Goal: Communication & Community: Connect with others

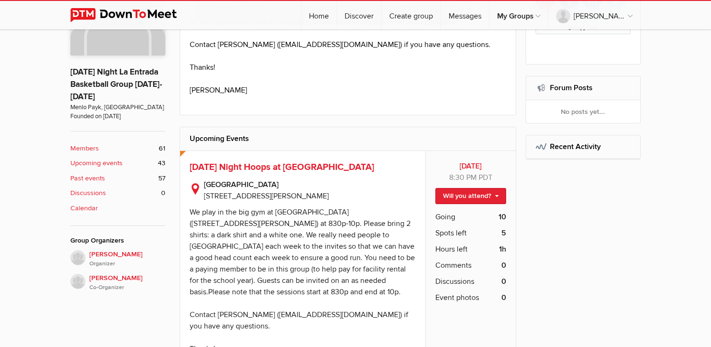
scroll to position [282, 0]
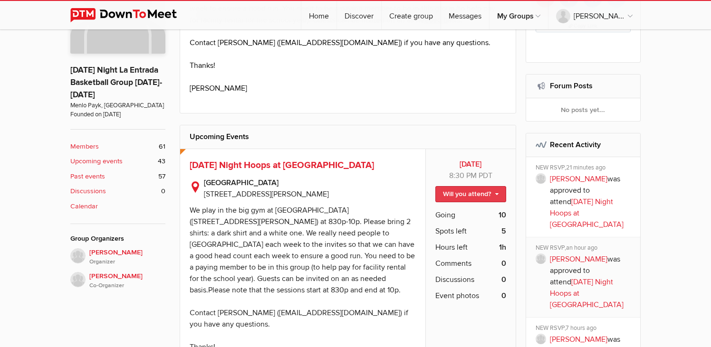
click at [472, 199] on link "Will you attend?" at bounding box center [470, 194] width 71 height 16
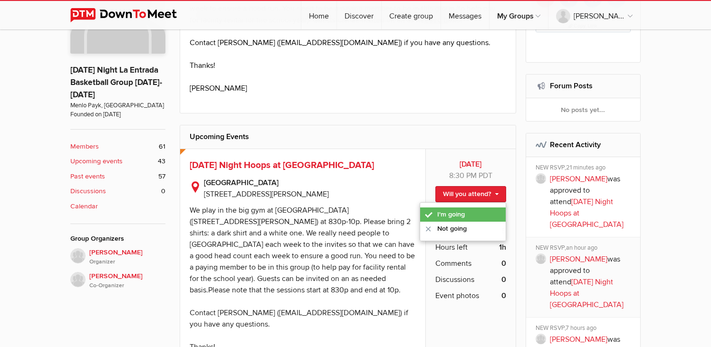
click at [458, 218] on link "I'm going" at bounding box center [463, 215] width 86 height 14
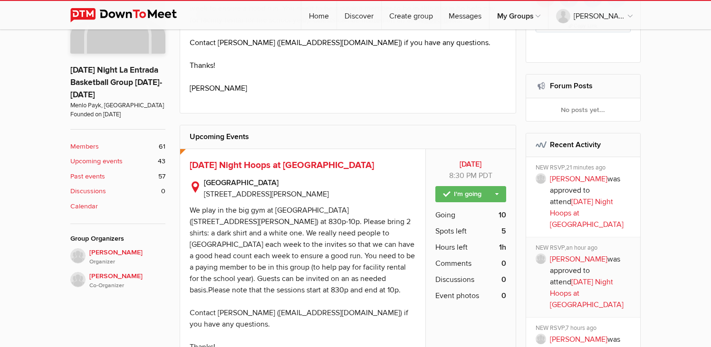
click at [373, 284] on sp-text-read-more "We play in the big gym at La Entrada School (2200 Sharon Road, Menlo Park) at 8…" at bounding box center [303, 288] width 226 height 176
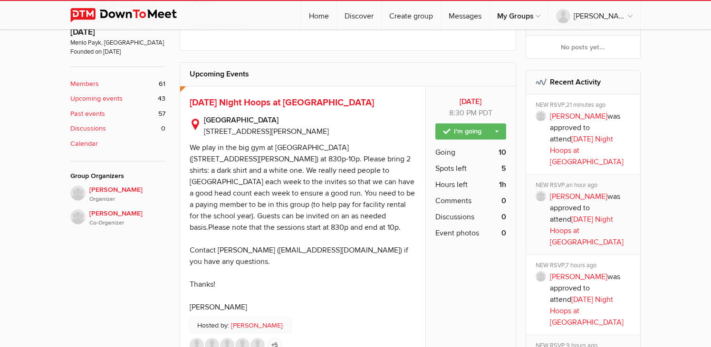
scroll to position [362, 0]
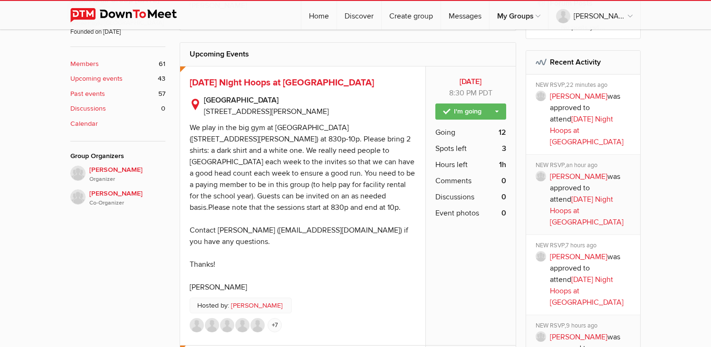
scroll to position [362, 0]
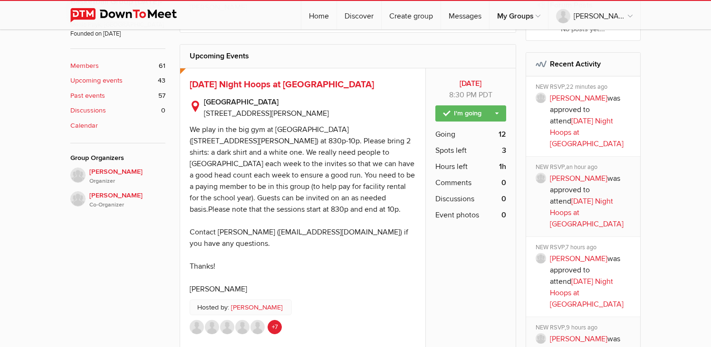
click at [276, 320] on link "+7" at bounding box center [274, 327] width 14 height 14
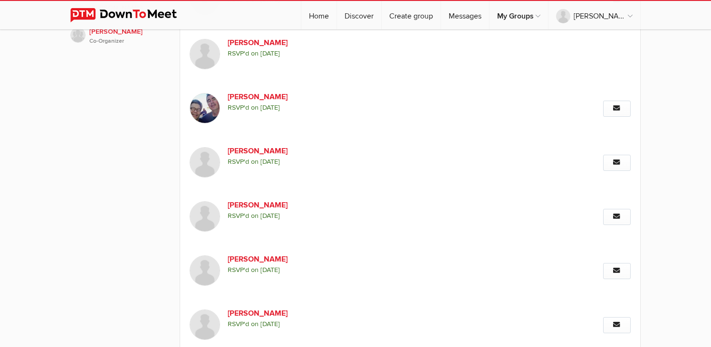
scroll to position [537, 0]
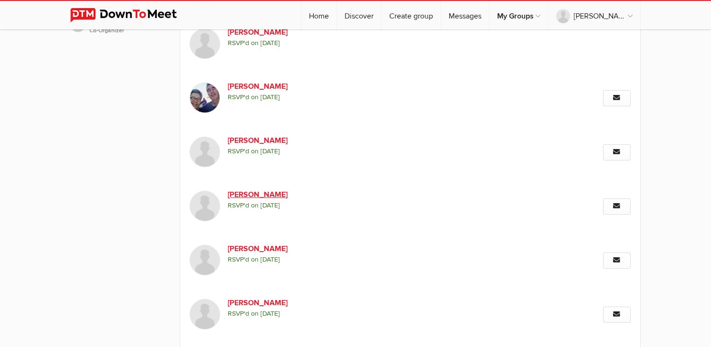
click at [246, 196] on link "[PERSON_NAME]" at bounding box center [309, 194] width 162 height 11
